Goal: Find specific page/section: Find specific page/section

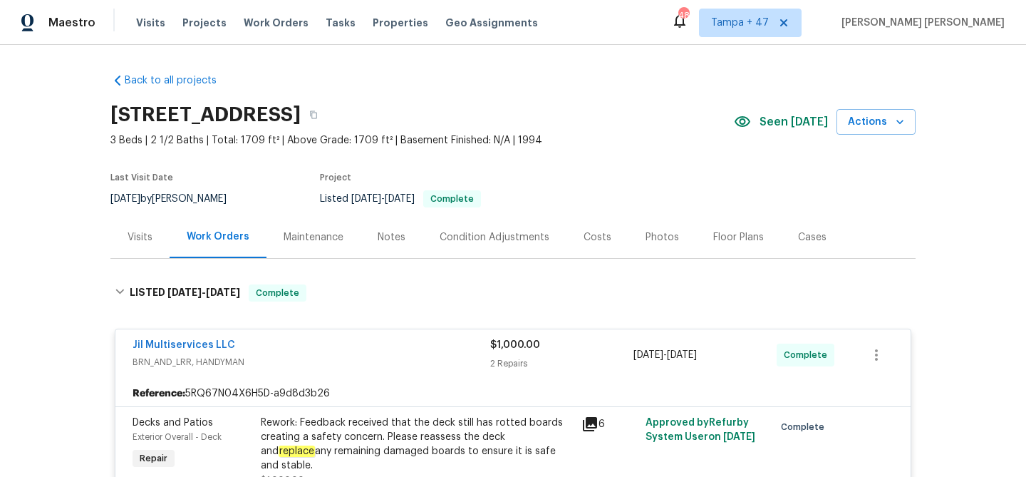
scroll to position [733, 0]
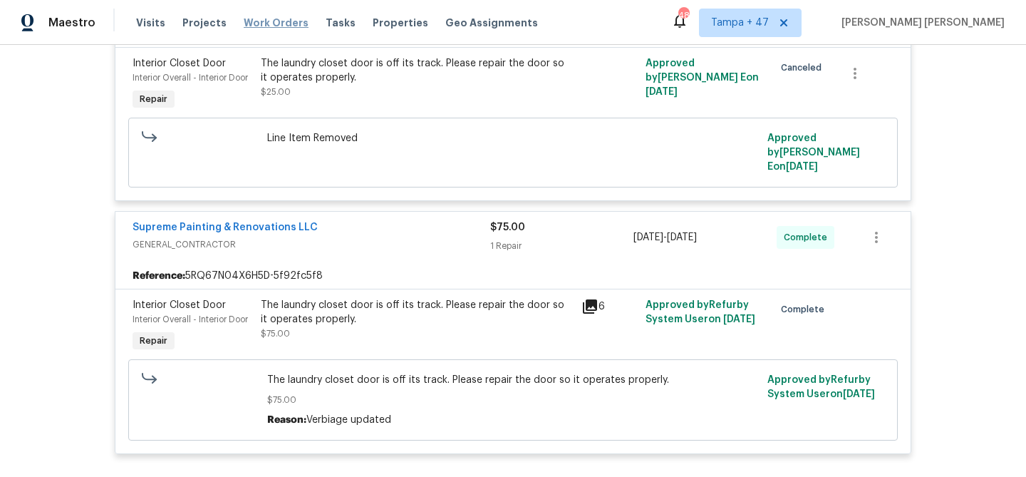
click at [274, 24] on span "Work Orders" at bounding box center [276, 23] width 65 height 14
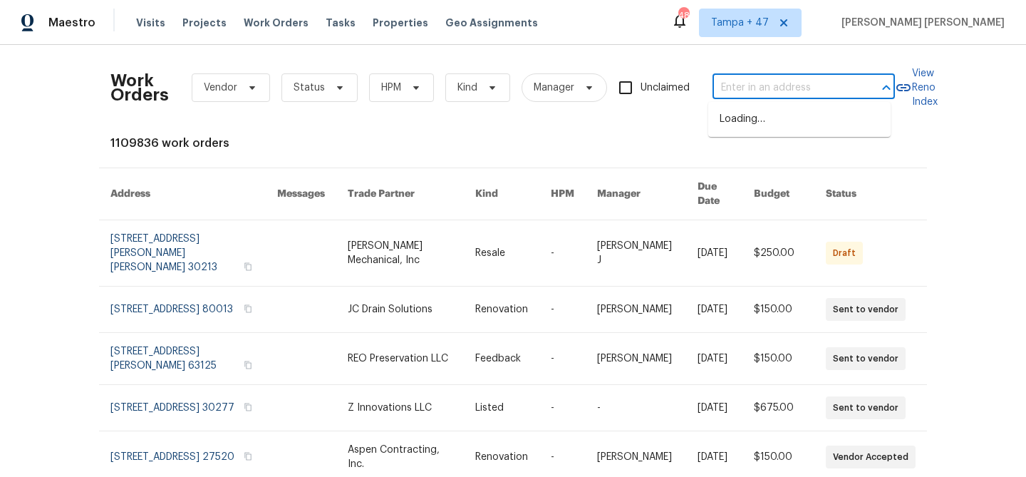
click at [758, 81] on input "text" at bounding box center [784, 88] width 143 height 22
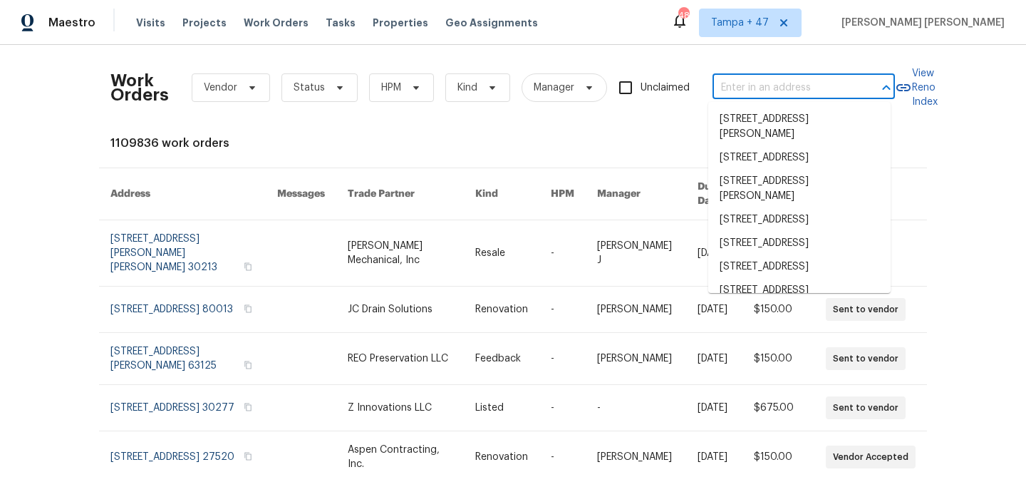
paste input "[STREET_ADDRESS]"
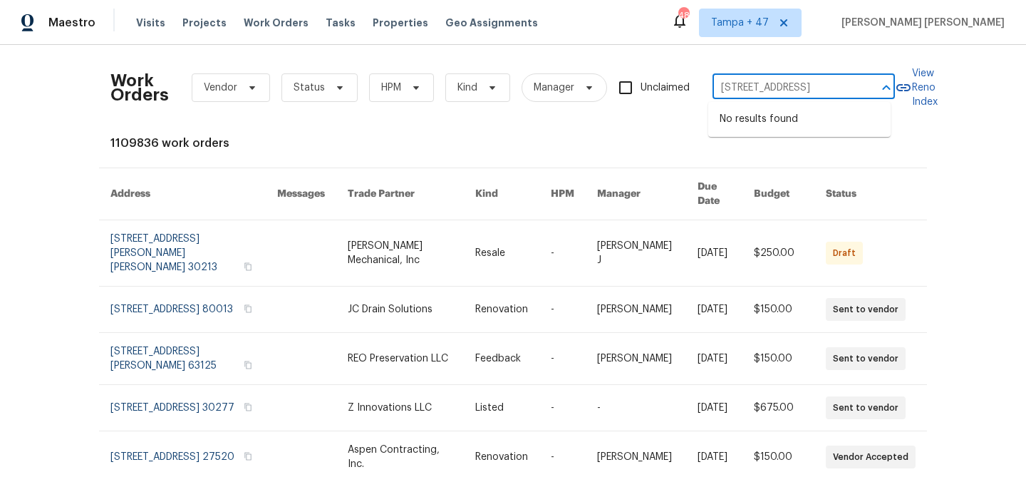
click at [747, 88] on input "[STREET_ADDRESS]" at bounding box center [784, 88] width 143 height 22
type input "[STREET_ADDRESS]"
click at [790, 122] on li "[STREET_ADDRESS]" at bounding box center [800, 120] width 182 height 24
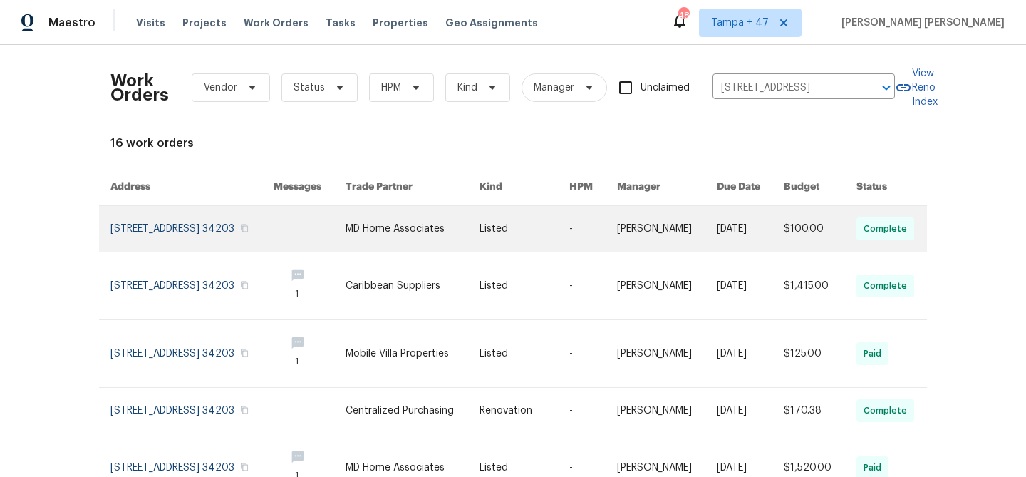
click at [637, 227] on link at bounding box center [667, 229] width 100 height 46
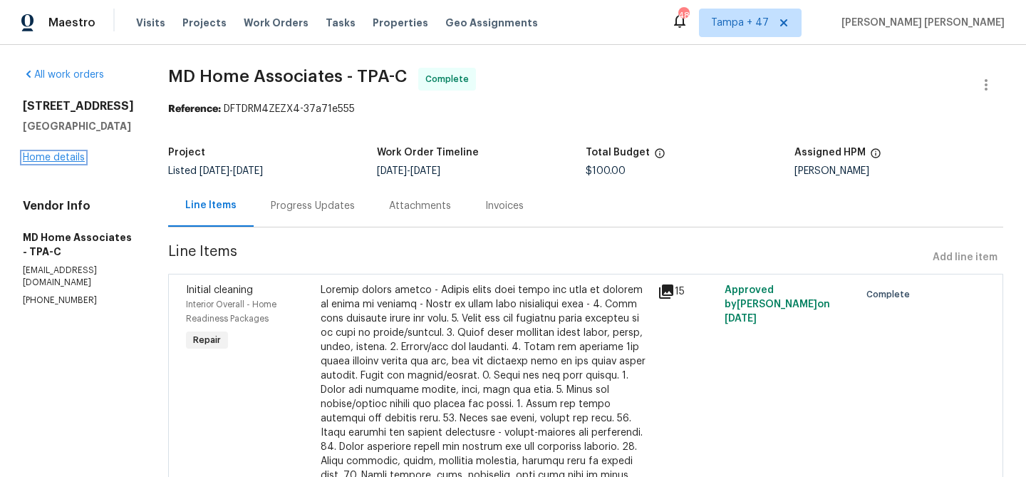
click at [52, 163] on link "Home details" at bounding box center [54, 158] width 62 height 10
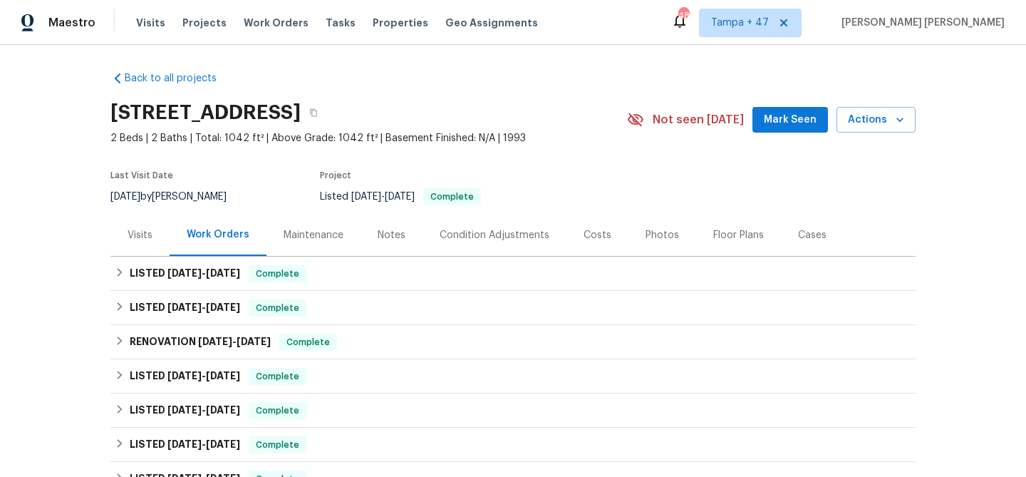
scroll to position [3, 0]
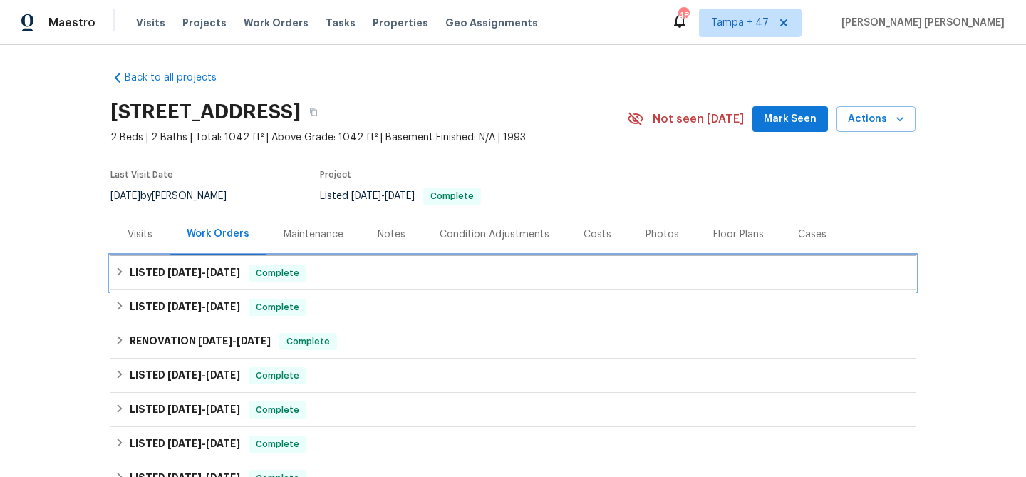
click at [284, 273] on span "Complete" at bounding box center [277, 273] width 55 height 14
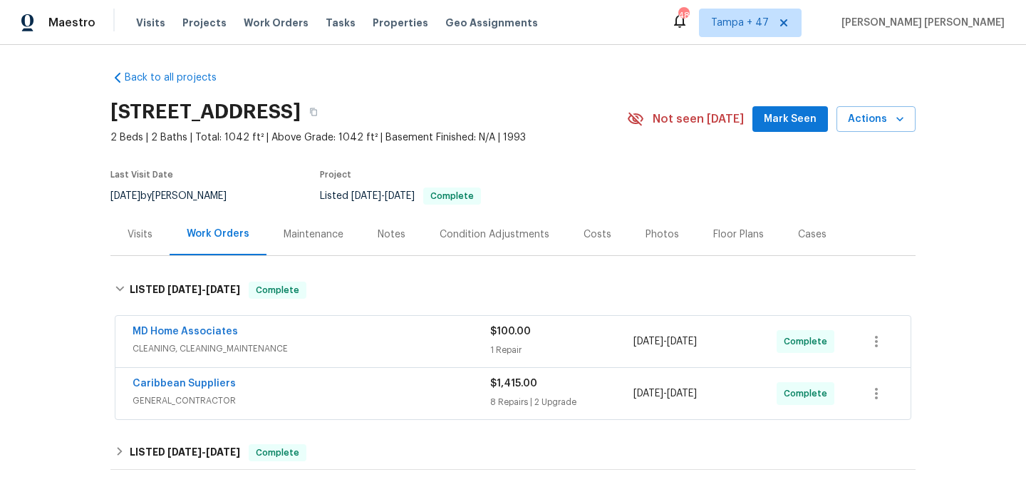
click at [428, 401] on span "GENERAL_CONTRACTOR" at bounding box center [312, 400] width 358 height 14
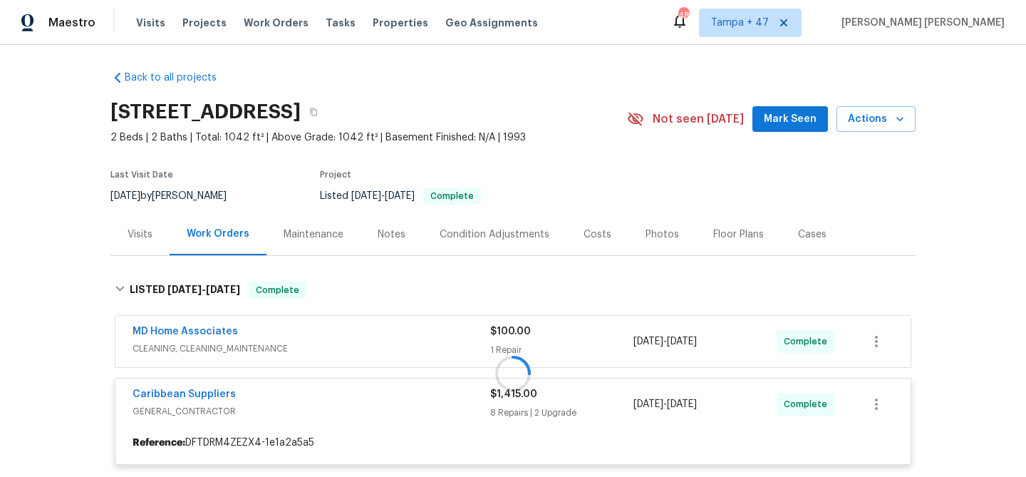
click at [408, 333] on div at bounding box center [512, 373] width 805 height 212
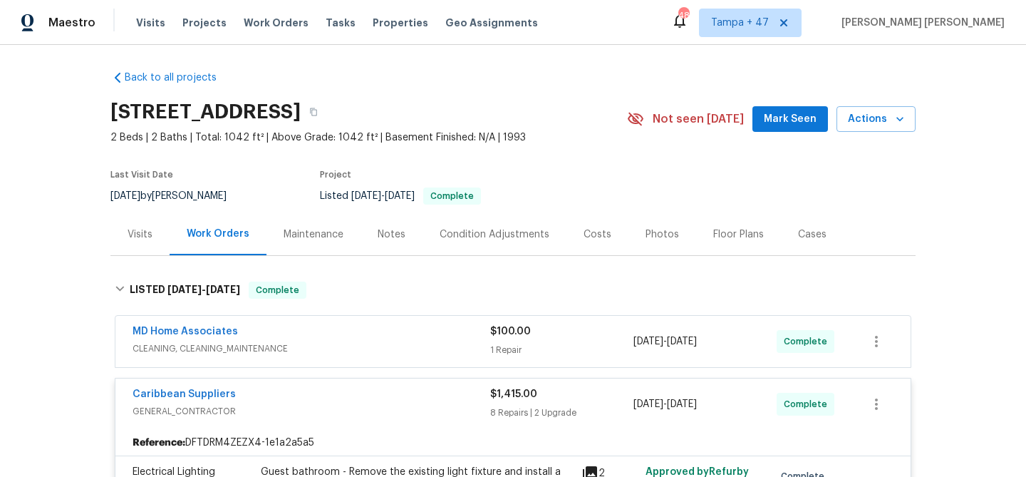
click at [410, 331] on div "MD Home Associates" at bounding box center [312, 332] width 358 height 17
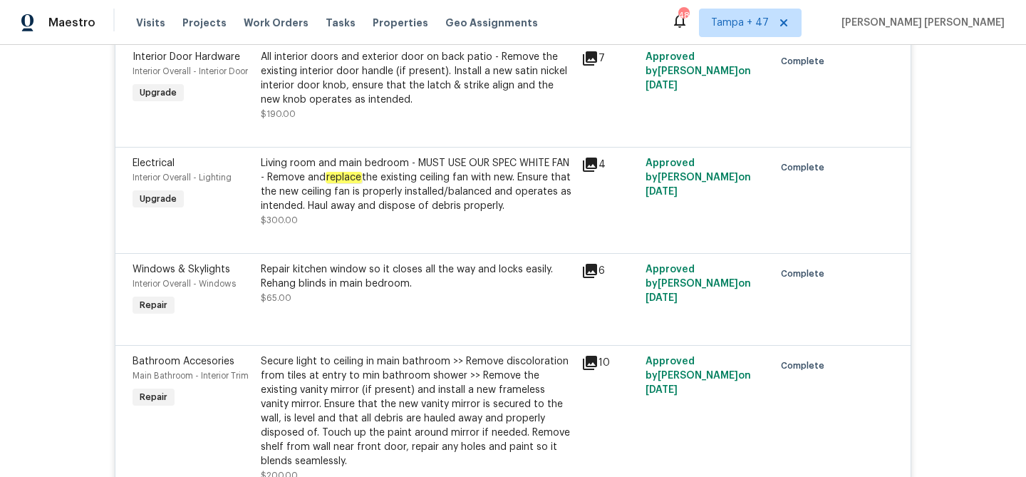
scroll to position [1459, 0]
click at [271, 19] on span "Work Orders" at bounding box center [276, 23] width 65 height 14
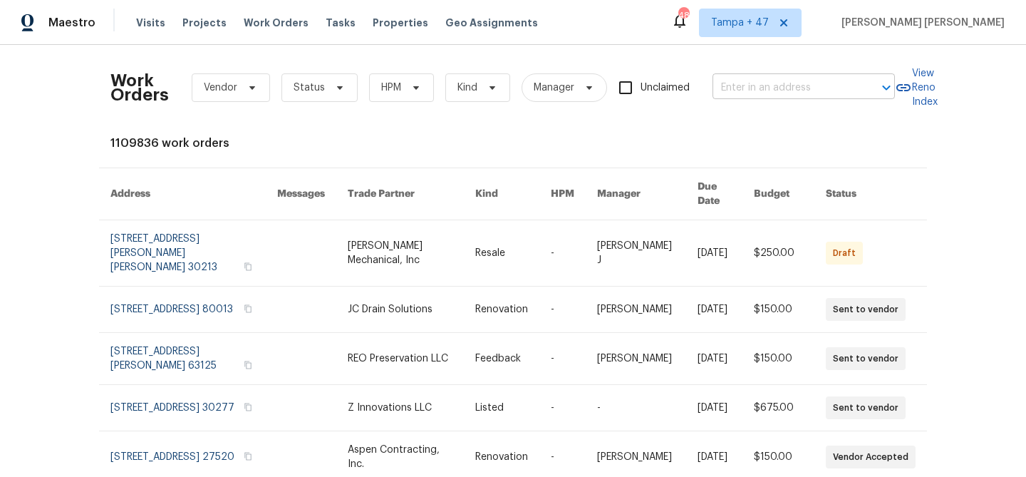
click at [740, 88] on input "text" at bounding box center [784, 88] width 143 height 22
paste input "[STREET_ADDRESS][PERSON_NAME]"
type input "[STREET_ADDRESS][PERSON_NAME]"
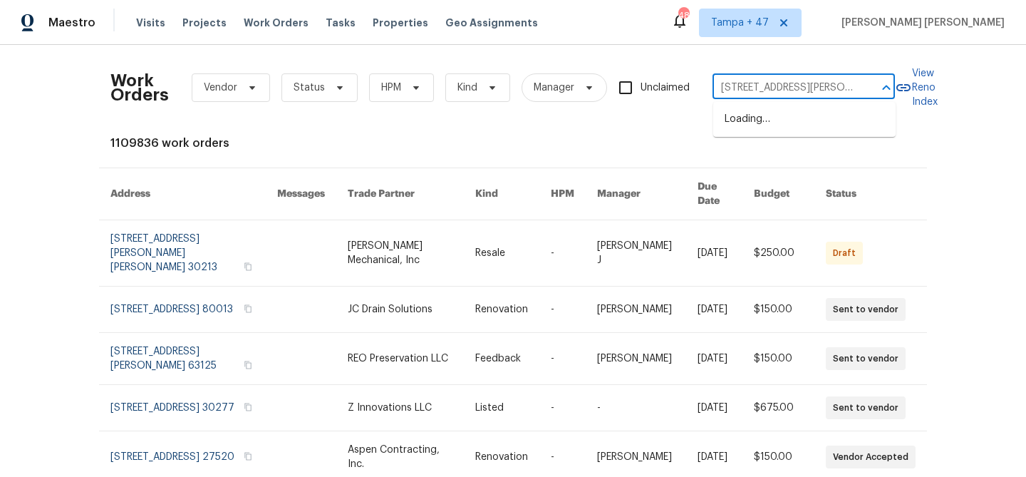
scroll to position [0, 49]
click at [762, 122] on li "[STREET_ADDRESS][PERSON_NAME]" at bounding box center [804, 127] width 182 height 38
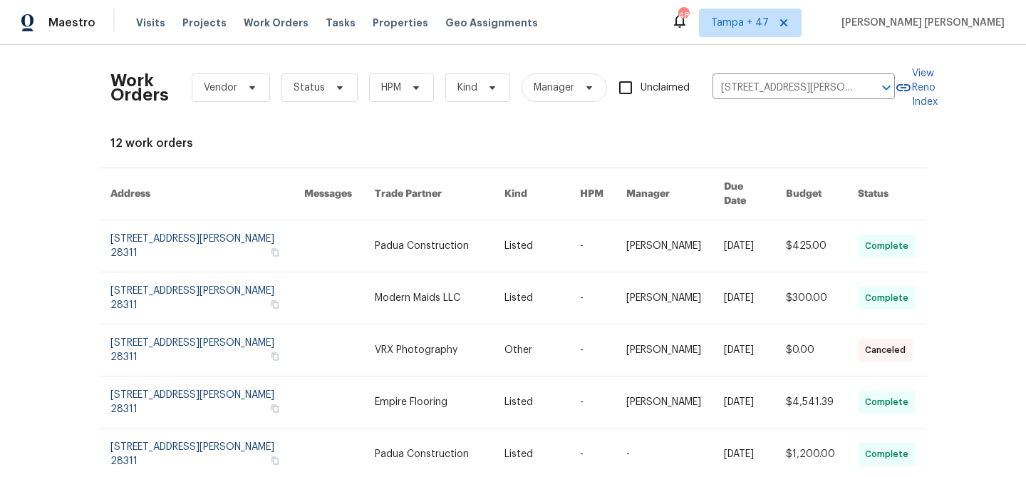
click at [686, 252] on link at bounding box center [676, 245] width 98 height 51
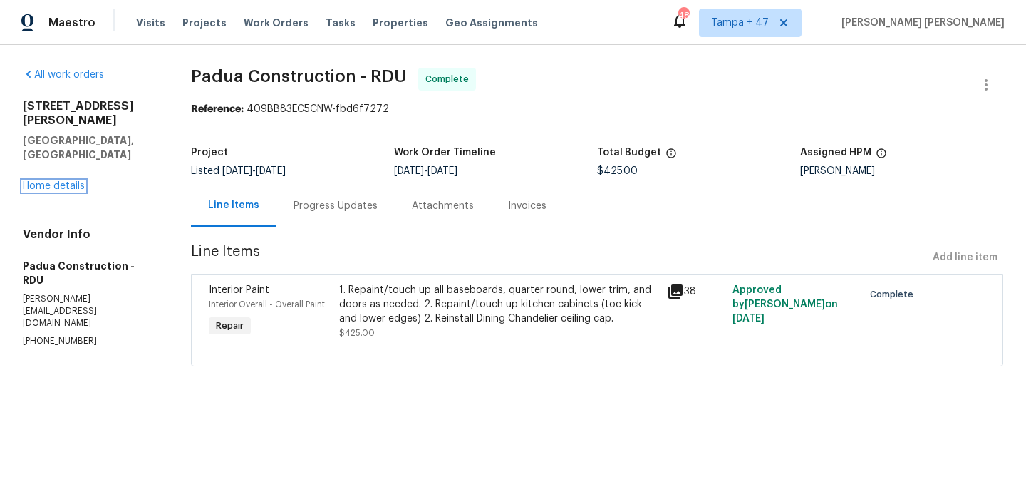
click at [56, 181] on link "Home details" at bounding box center [54, 186] width 62 height 10
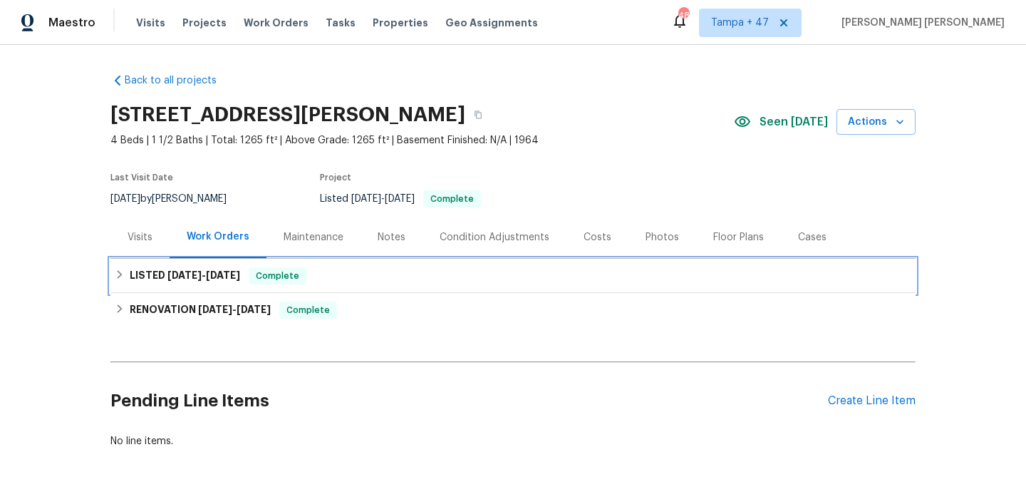
click at [324, 267] on div "LISTED [DATE] - [DATE] Complete" at bounding box center [513, 275] width 797 height 17
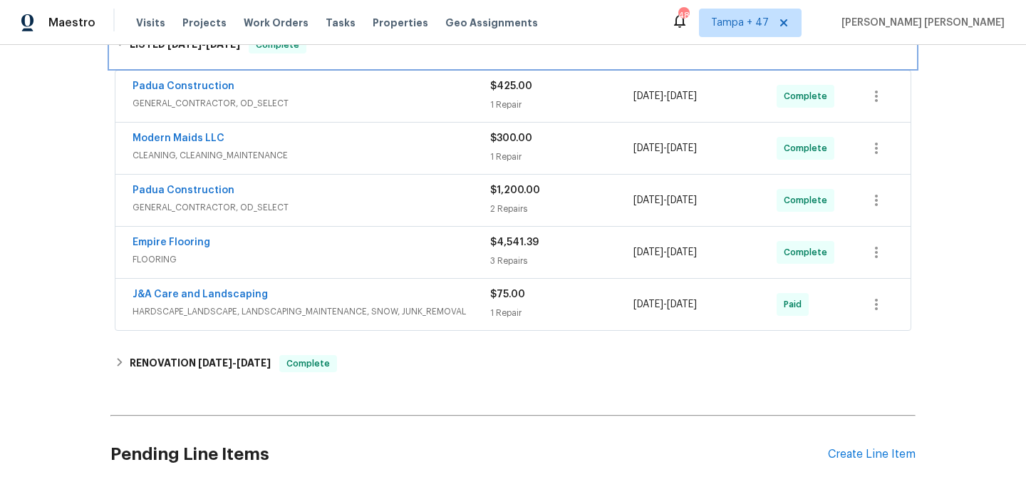
scroll to position [252, 0]
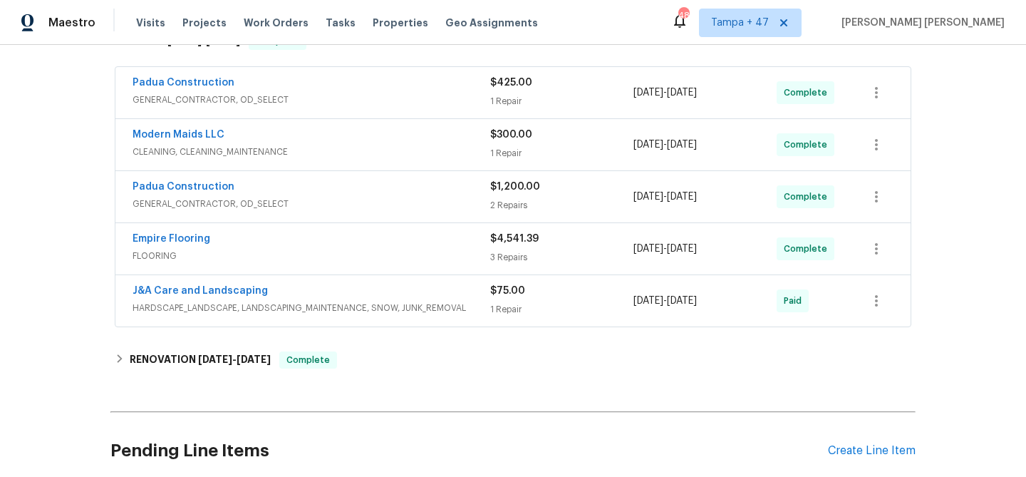
click at [413, 311] on span "HARDSCAPE_LANDSCAPE, LANDSCAPING_MAINTENANCE, SNOW, JUNK_REMOVAL" at bounding box center [312, 308] width 358 height 14
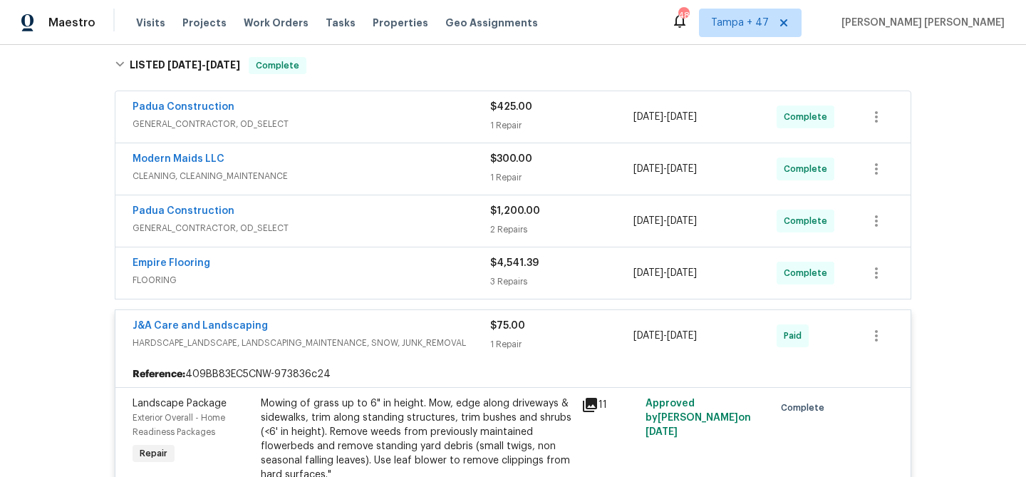
click at [436, 264] on div "Empire Flooring" at bounding box center [312, 264] width 358 height 17
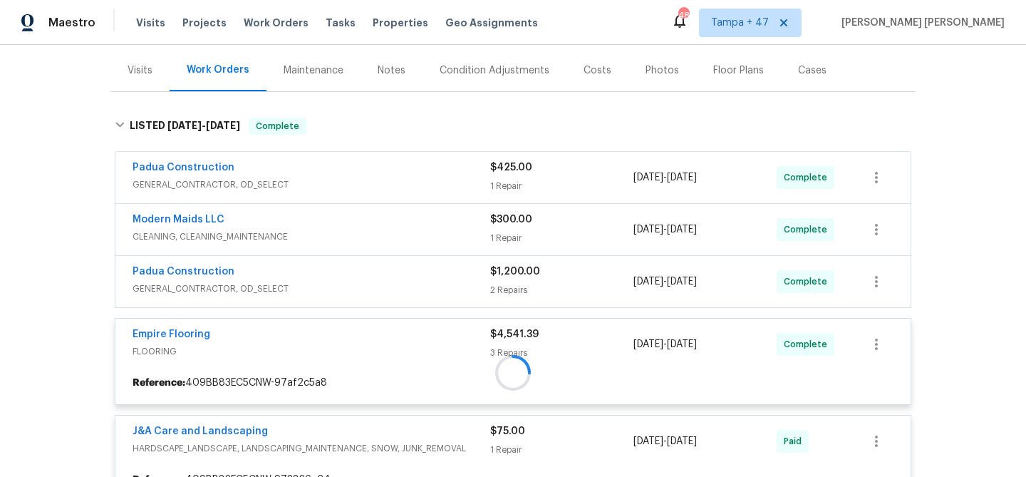
click at [433, 284] on div at bounding box center [512, 372] width 805 height 539
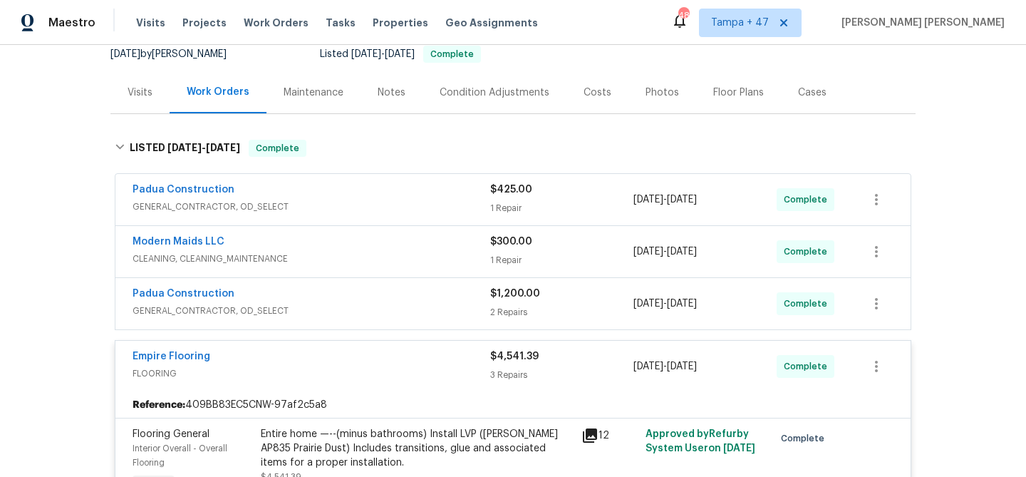
scroll to position [144, 0]
click at [435, 295] on div "Padua Construction" at bounding box center [312, 295] width 358 height 17
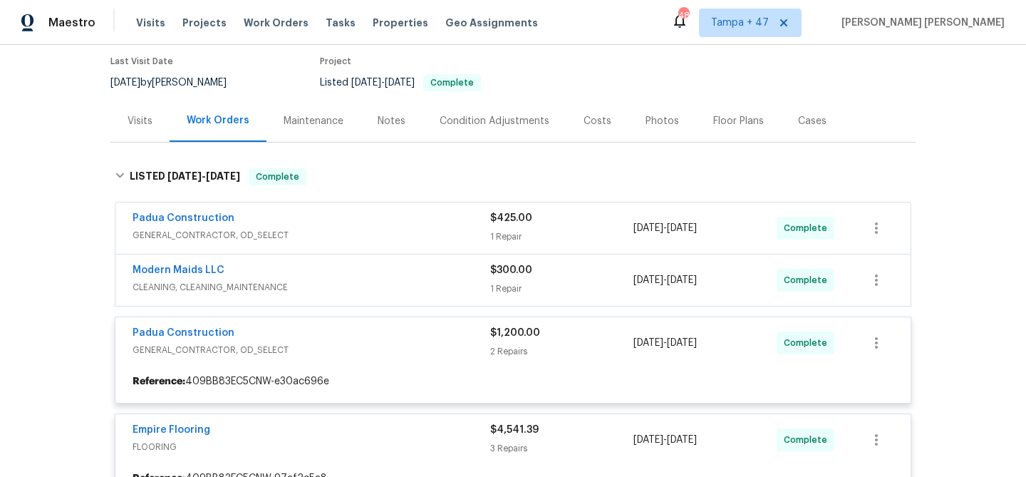
scroll to position [111, 0]
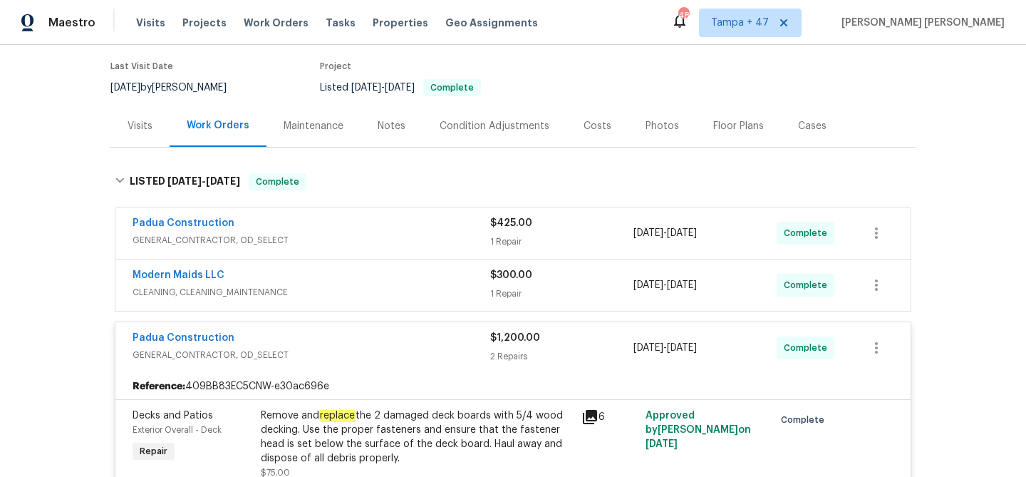
click at [420, 286] on span "CLEANING, CLEANING_MAINTENANCE" at bounding box center [312, 292] width 358 height 14
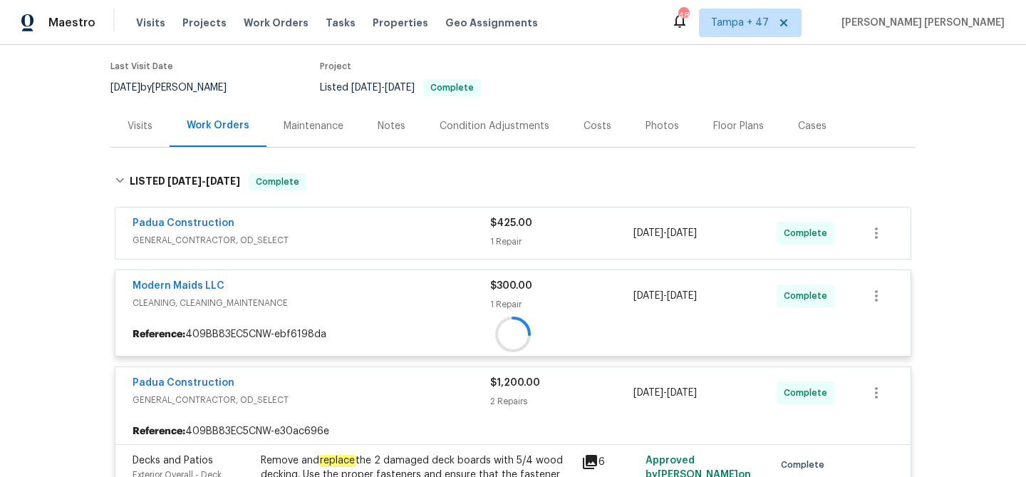
scroll to position [80, 0]
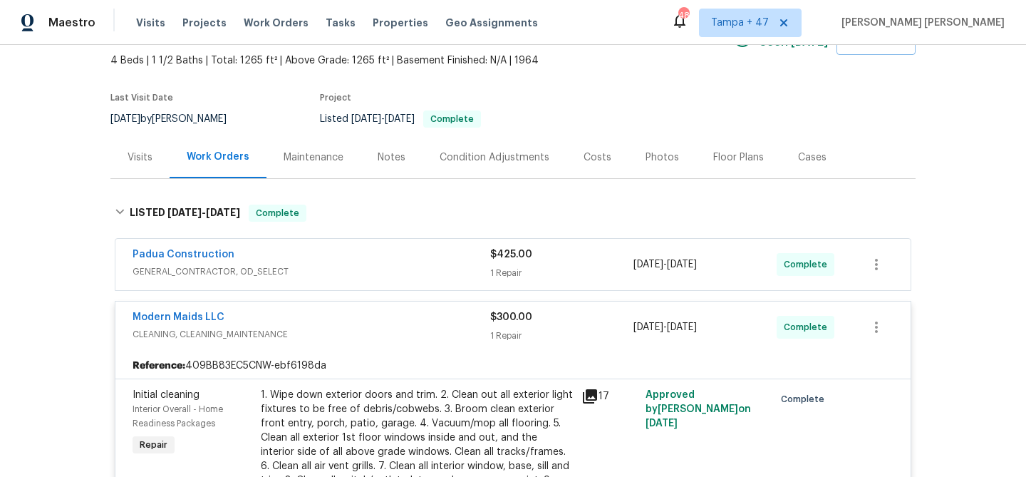
click at [429, 268] on span "GENERAL_CONTRACTOR, OD_SELECT" at bounding box center [312, 271] width 358 height 14
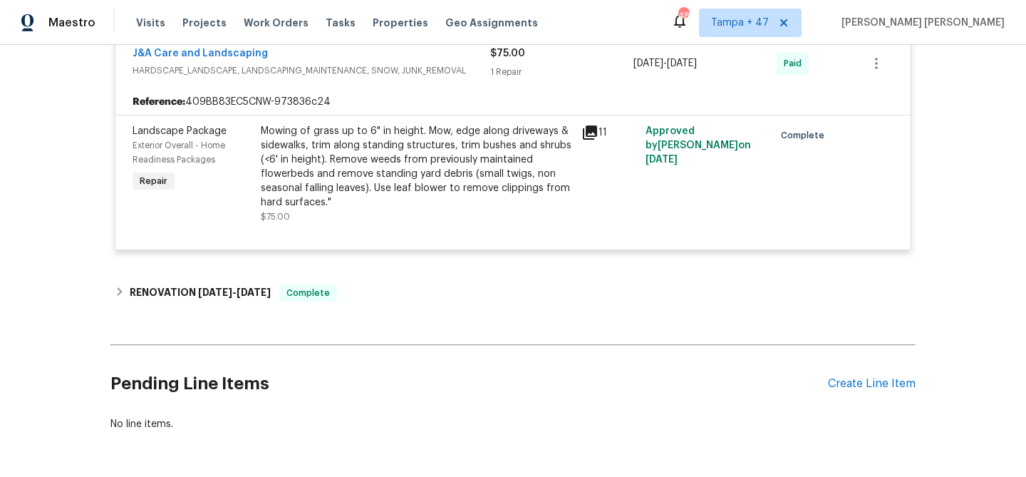
scroll to position [2151, 0]
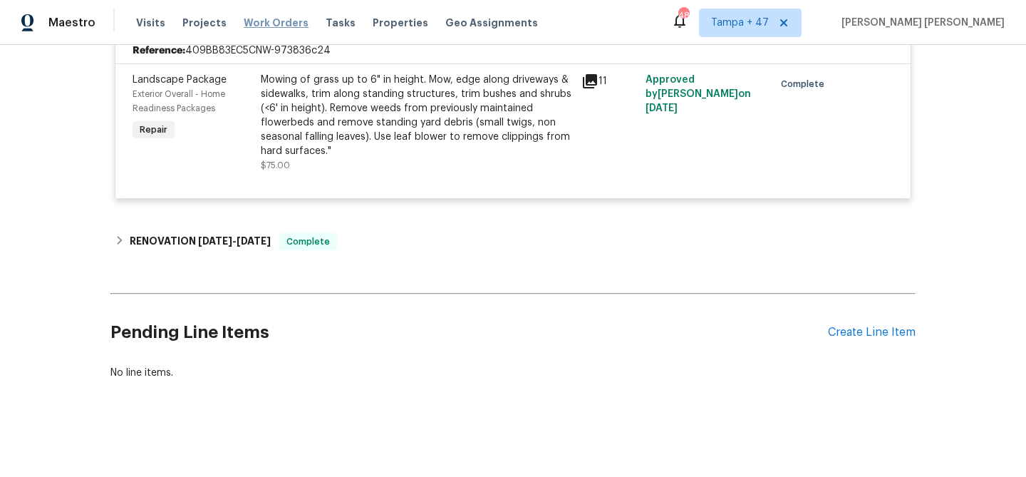
click at [284, 28] on span "Work Orders" at bounding box center [276, 23] width 65 height 14
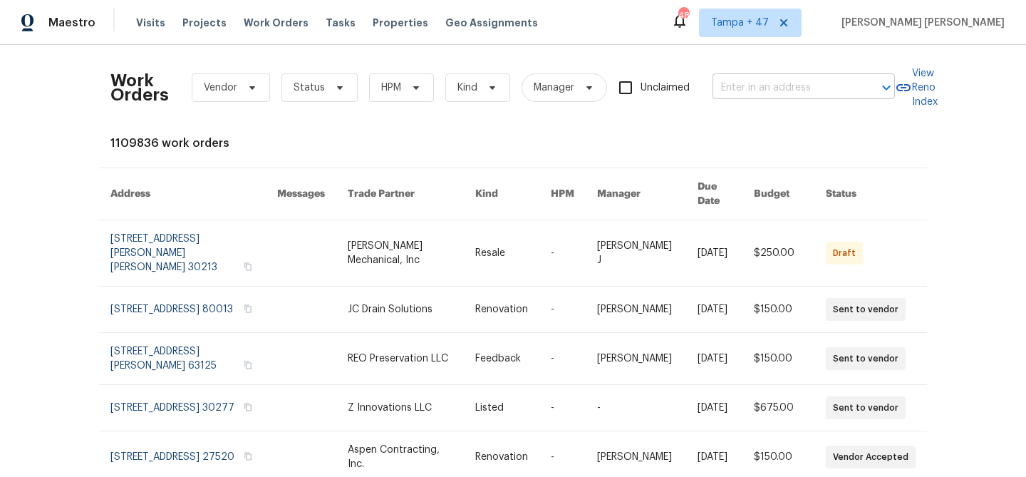
click at [813, 78] on input "text" at bounding box center [784, 88] width 143 height 22
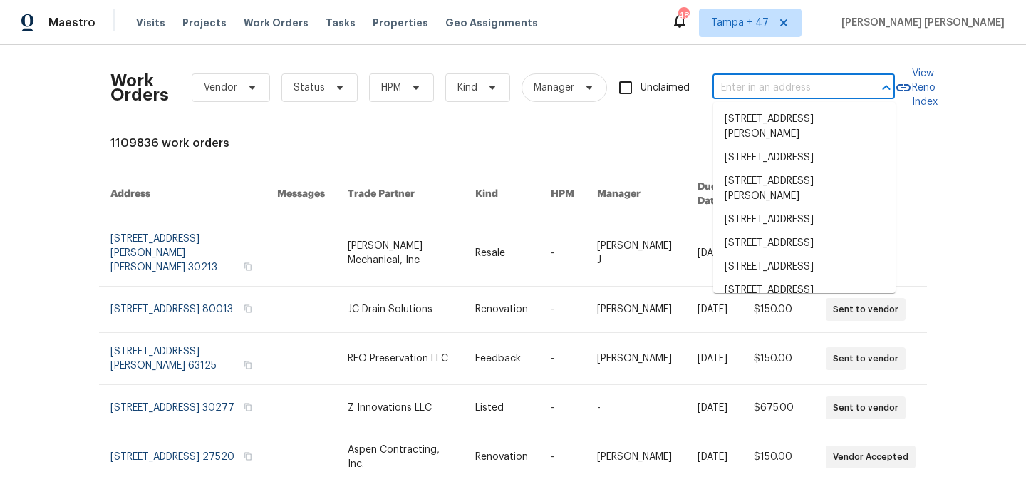
paste input "[STREET_ADDRESS][PERSON_NAME]"
type input "[STREET_ADDRESS][PERSON_NAME]"
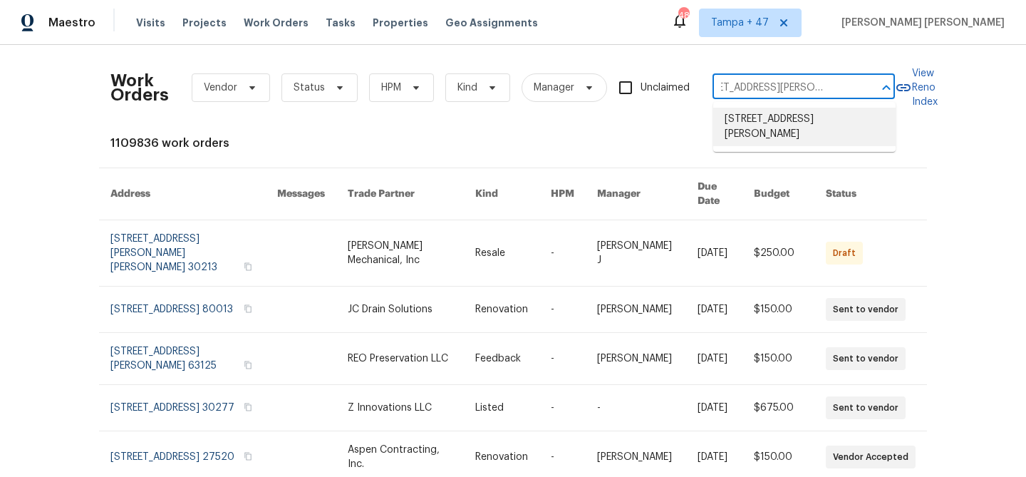
click at [785, 124] on li "[STREET_ADDRESS][PERSON_NAME]" at bounding box center [804, 127] width 182 height 38
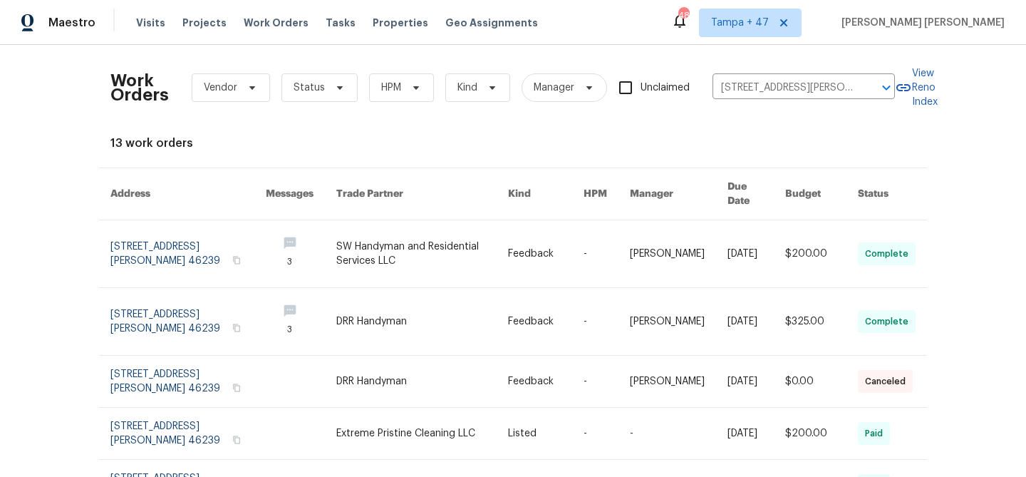
click at [785, 124] on div "Work Orders Vendor Status HPM Kind Manager Unclaimed [STREET_ADDRESS][PERSON_NA…" at bounding box center [512, 456] width 805 height 800
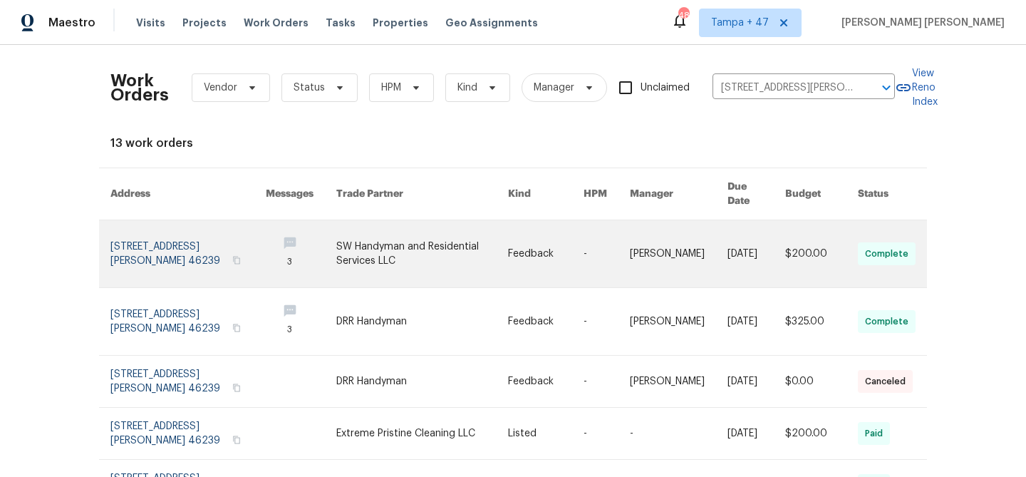
click at [775, 237] on link at bounding box center [757, 253] width 58 height 67
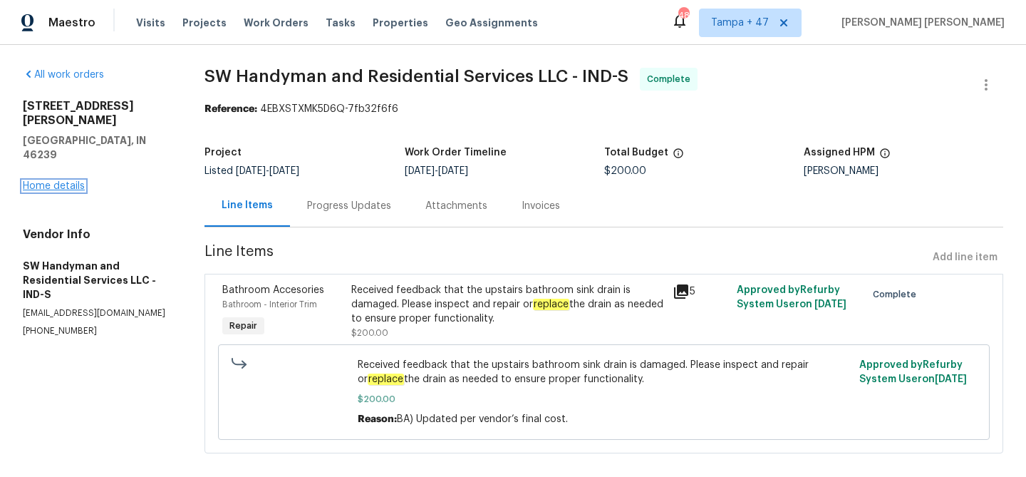
click at [40, 181] on link "Home details" at bounding box center [54, 186] width 62 height 10
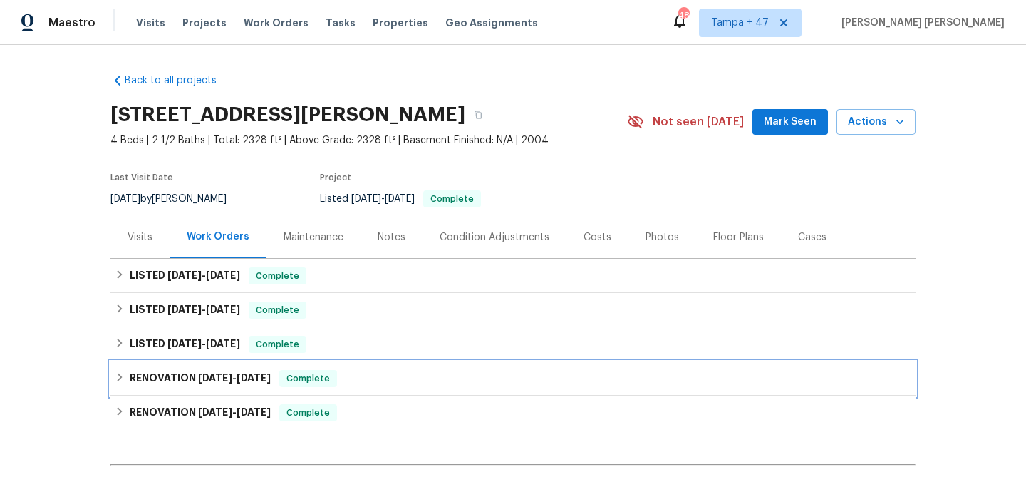
click at [237, 391] on div "RENOVATION [DATE] - [DATE] Complete" at bounding box center [512, 378] width 805 height 34
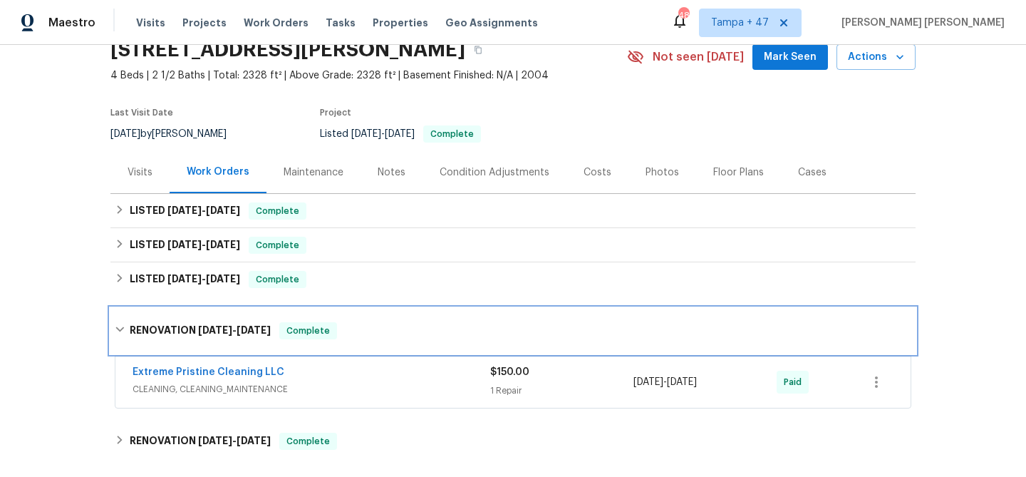
scroll to position [67, 0]
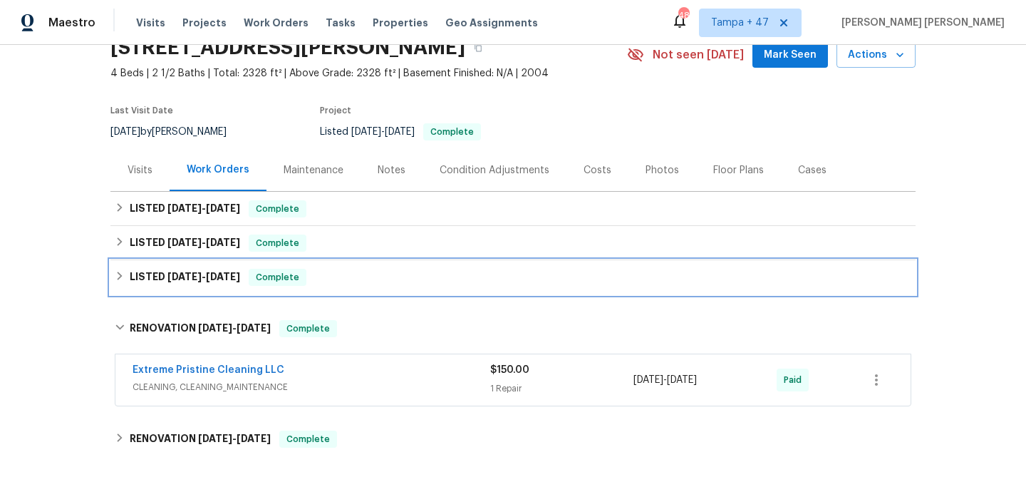
click at [292, 272] on span "Complete" at bounding box center [277, 277] width 55 height 14
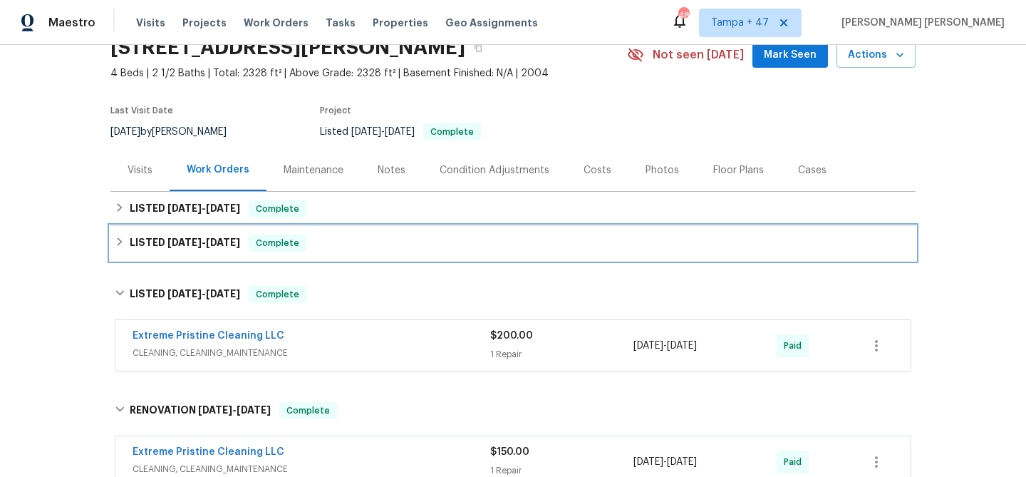
click at [316, 248] on div "LISTED [DATE] - [DATE] Complete" at bounding box center [513, 243] width 797 height 17
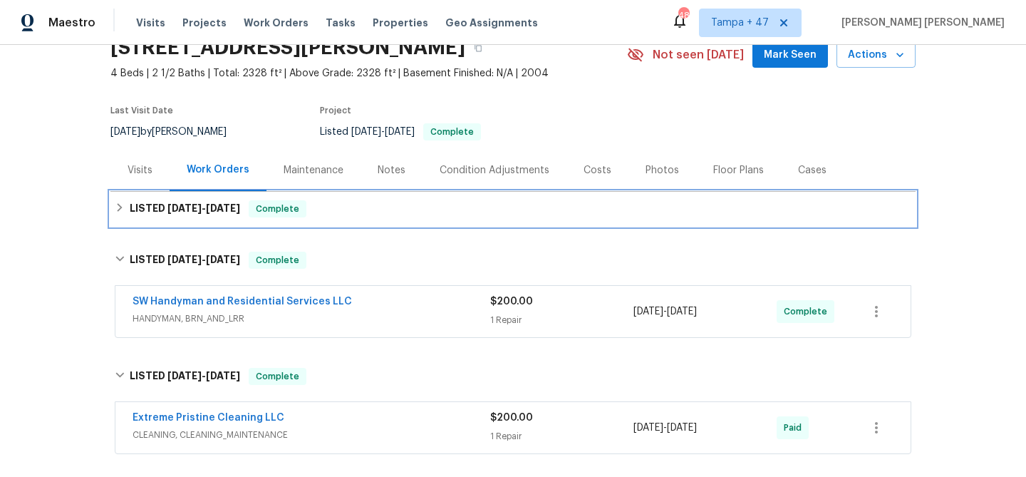
click at [344, 215] on div "LISTED [DATE] - [DATE] Complete" at bounding box center [513, 208] width 797 height 17
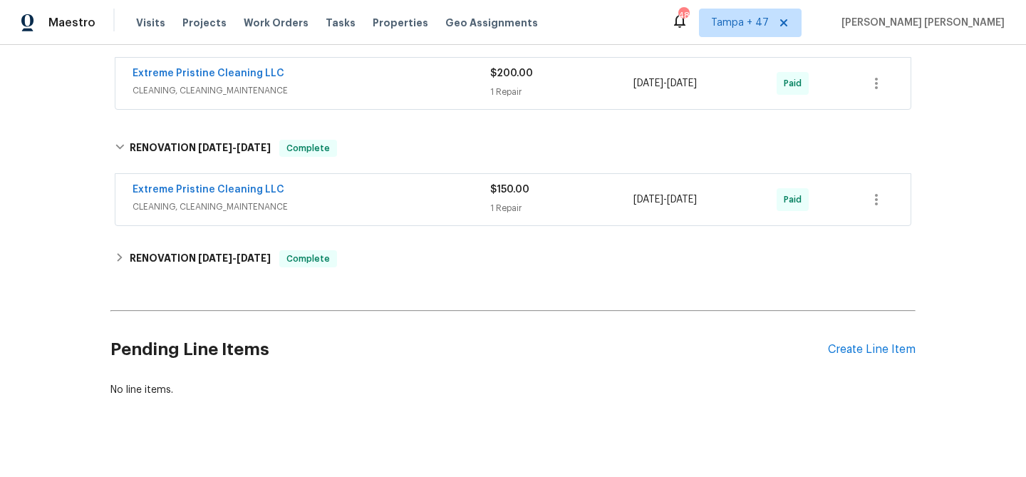
scroll to position [510, 0]
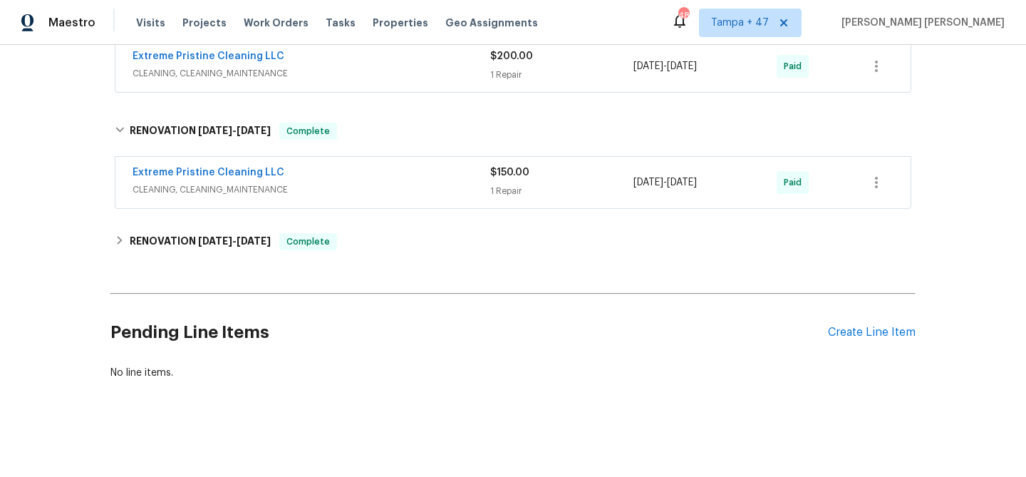
click at [370, 181] on div "Extreme Pristine Cleaning LLC" at bounding box center [312, 173] width 358 height 17
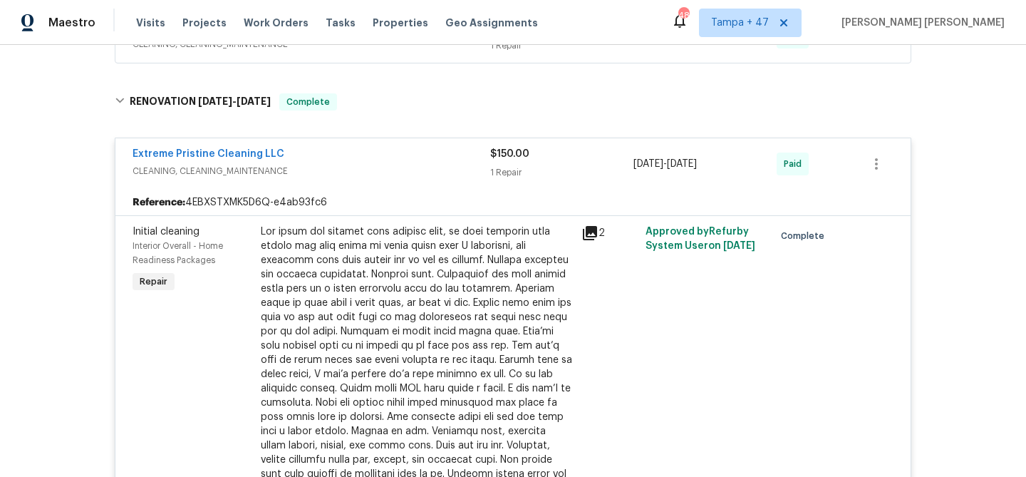
scroll to position [537, 0]
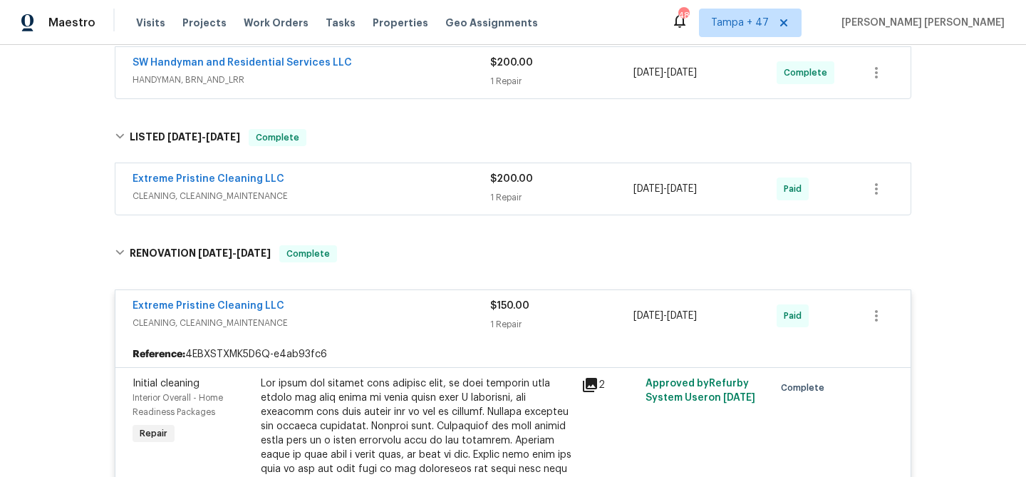
click at [386, 195] on span "CLEANING, CLEANING_MAINTENANCE" at bounding box center [312, 196] width 358 height 14
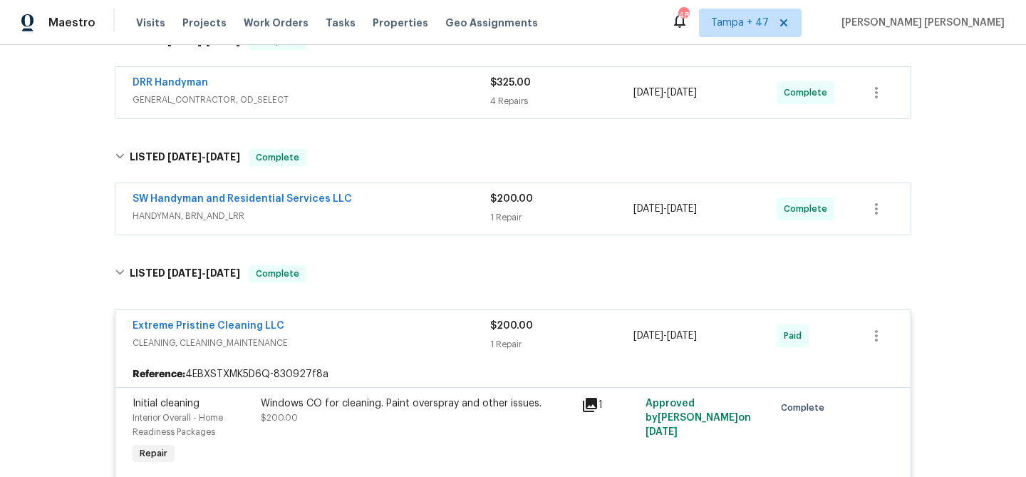
click at [411, 207] on div "SW Handyman and Residential Services LLC" at bounding box center [312, 200] width 358 height 17
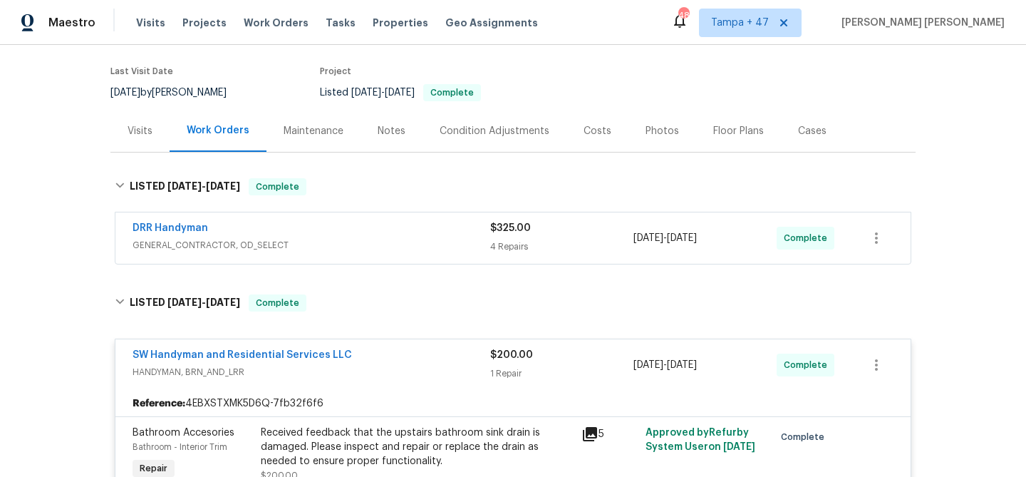
scroll to position [90, 0]
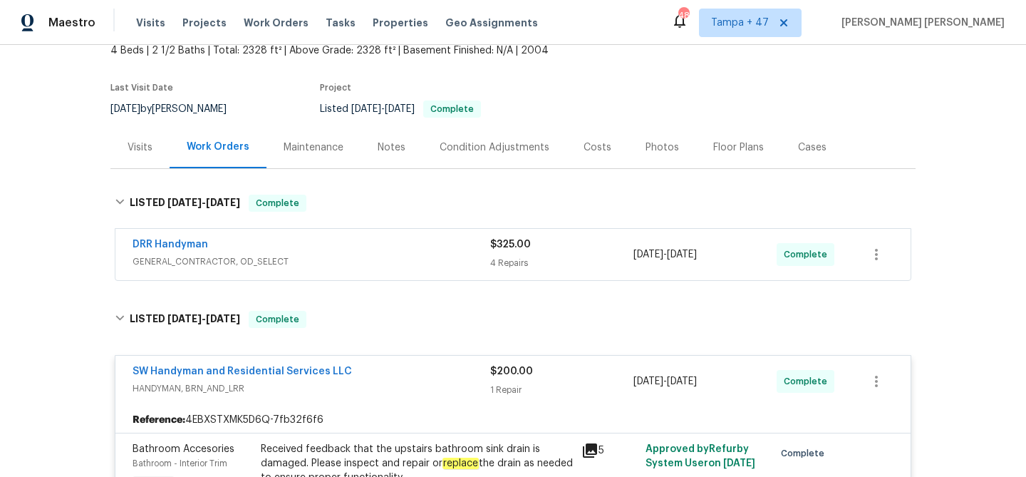
click at [421, 263] on span "GENERAL_CONTRACTOR, OD_SELECT" at bounding box center [312, 261] width 358 height 14
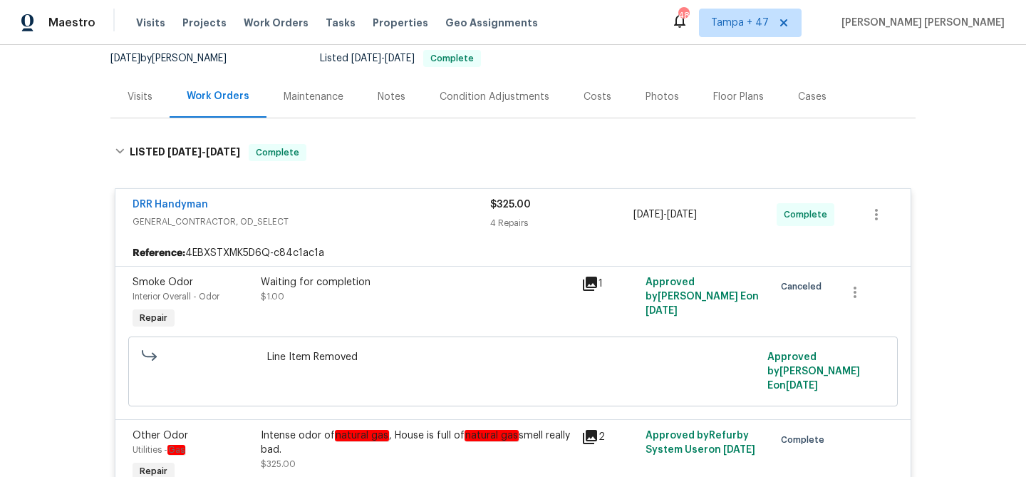
scroll to position [0, 0]
